Goal: Task Accomplishment & Management: Use online tool/utility

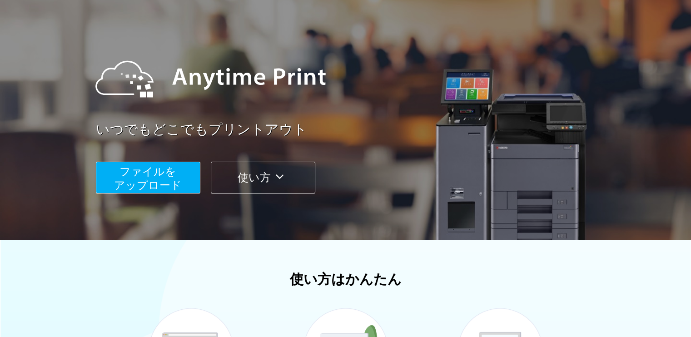
scroll to position [58, 0]
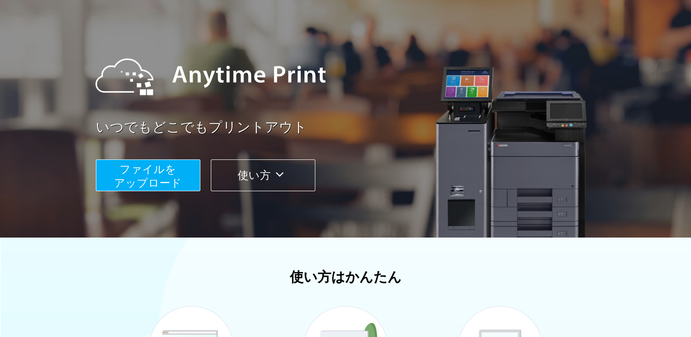
click at [175, 179] on span "ファイルを ​​アップロード" at bounding box center [148, 176] width 68 height 26
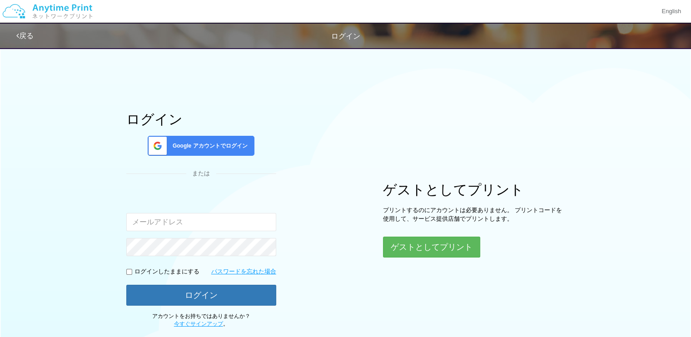
click at [228, 222] on input "email" at bounding box center [201, 222] width 150 height 18
type input "[EMAIL_ADDRESS][DOMAIN_NAME]"
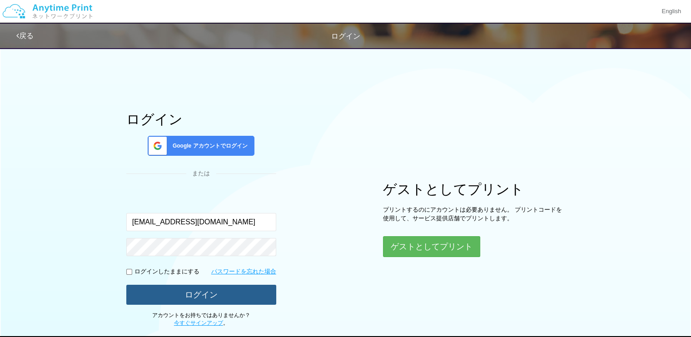
click at [204, 299] on button "ログイン" at bounding box center [201, 295] width 150 height 20
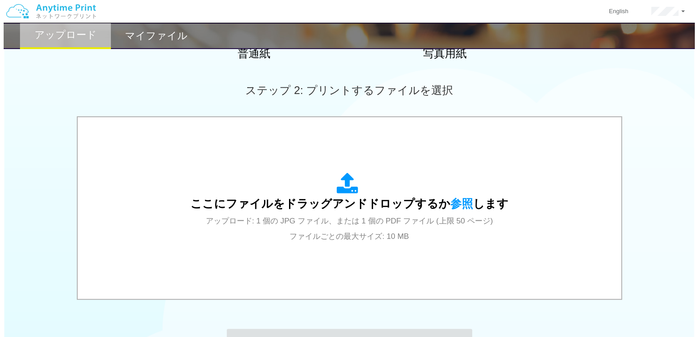
scroll to position [229, 0]
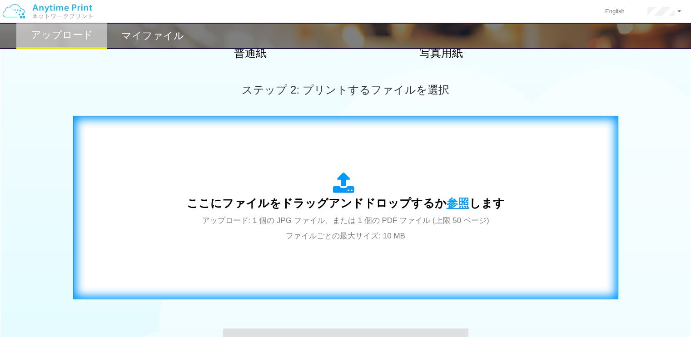
click at [453, 204] on span "参照" at bounding box center [457, 203] width 23 height 13
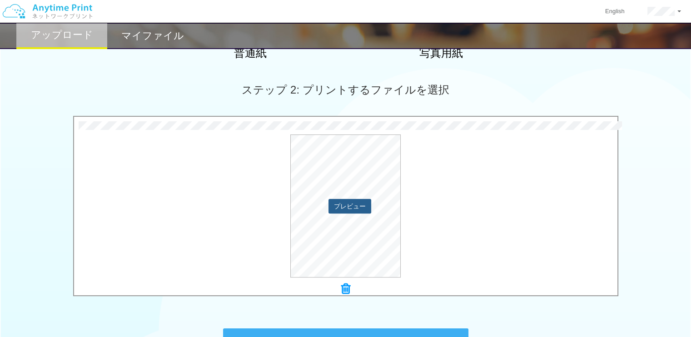
click at [356, 205] on button "プレビュー" at bounding box center [349, 206] width 43 height 15
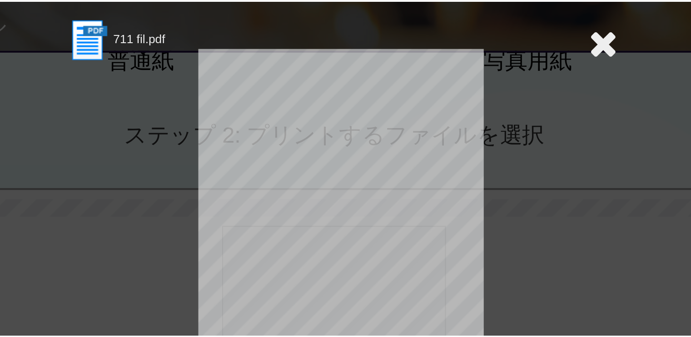
scroll to position [228, 0]
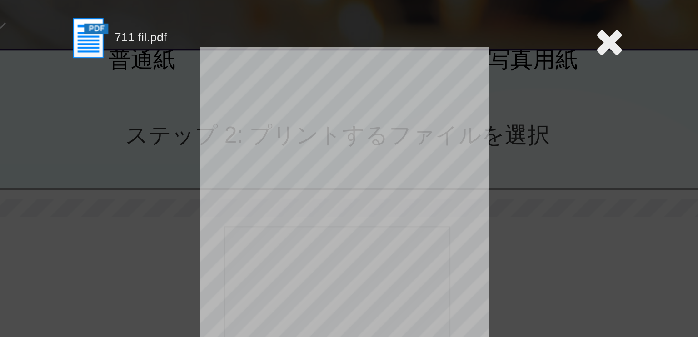
click at [254, 118] on div "ページ 1 / 1" at bounding box center [349, 146] width 273 height 182
click at [476, 45] on icon at bounding box center [478, 44] width 14 height 18
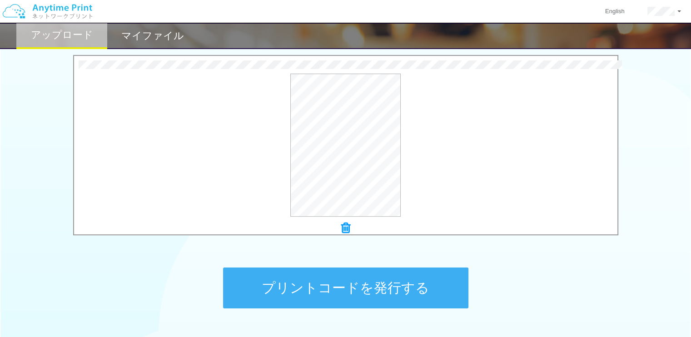
scroll to position [290, 0]
click at [373, 287] on button "プリントコードを発行する" at bounding box center [345, 287] width 245 height 41
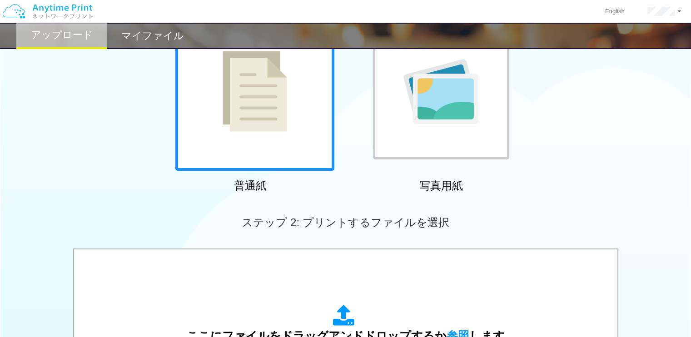
scroll to position [98, 0]
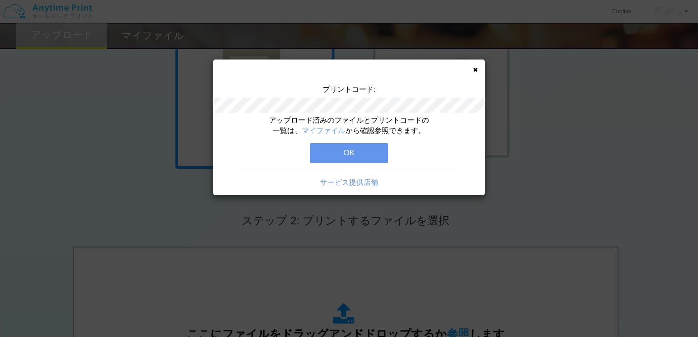
click at [374, 153] on button "OK" at bounding box center [349, 153] width 78 height 20
